Goal: Information Seeking & Learning: Learn about a topic

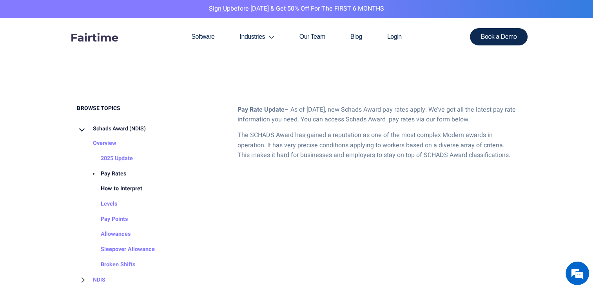
click at [128, 187] on link "How to Interpret" at bounding box center [113, 188] width 57 height 15
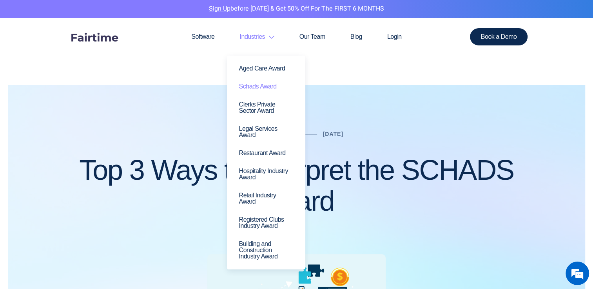
click at [259, 87] on link "Schads Award" at bounding box center [266, 87] width 67 height 18
